Goal: Navigation & Orientation: Find specific page/section

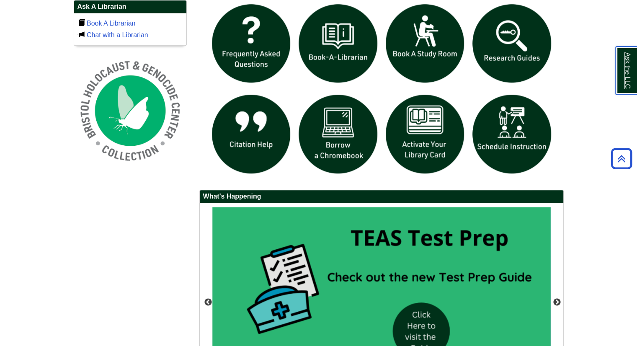
scroll to position [579, 0]
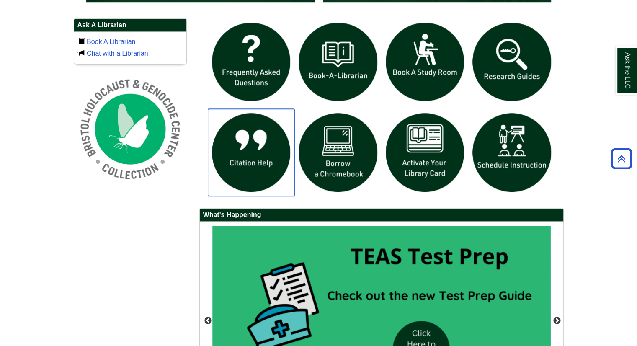
click at [237, 179] on img "slideshow" at bounding box center [251, 152] width 87 height 87
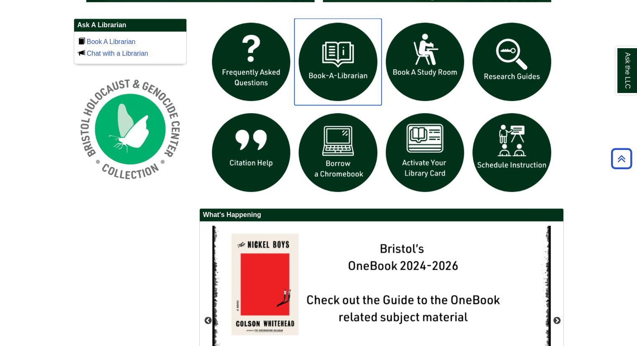
click at [307, 72] on img "slideshow" at bounding box center [337, 61] width 87 height 87
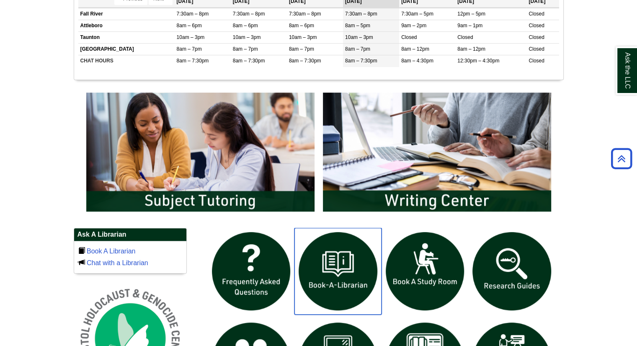
scroll to position [328, 0]
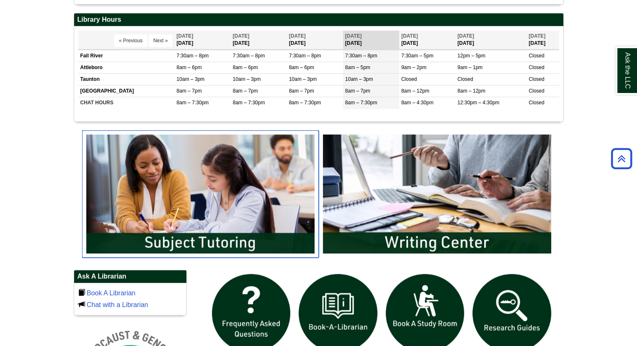
click at [267, 158] on img "slideshow" at bounding box center [200, 193] width 236 height 127
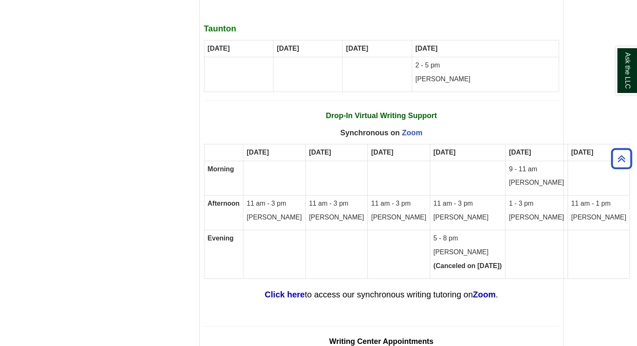
scroll to position [5023, 0]
